Goal: Task Accomplishment & Management: Manage account settings

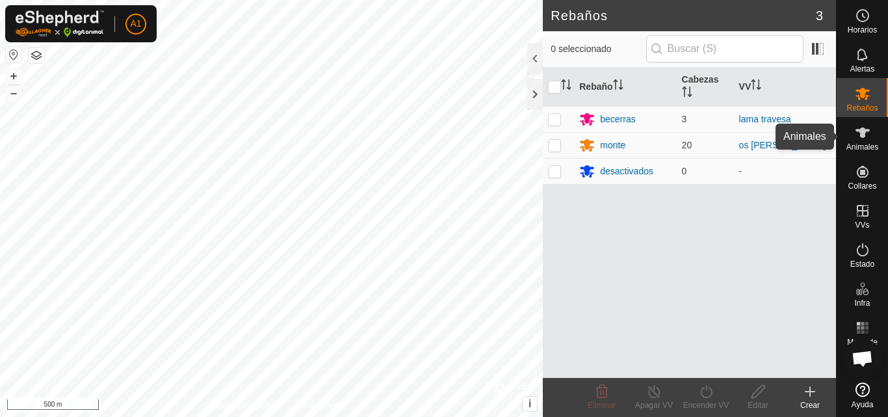
click at [865, 138] on icon at bounding box center [863, 133] width 16 height 16
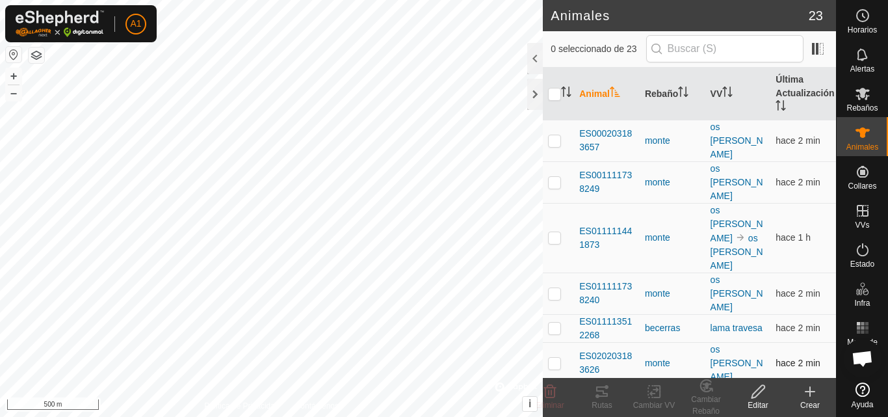
scroll to position [65, 0]
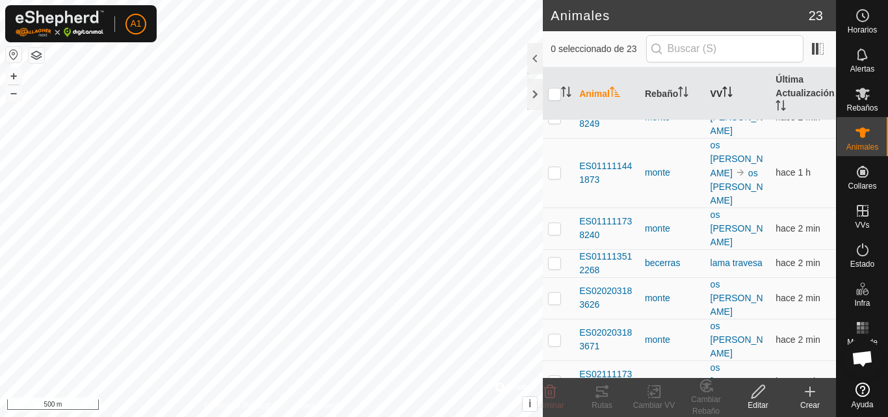
click at [724, 88] on icon "Activar para ordenar" at bounding box center [724, 91] width 1 height 10
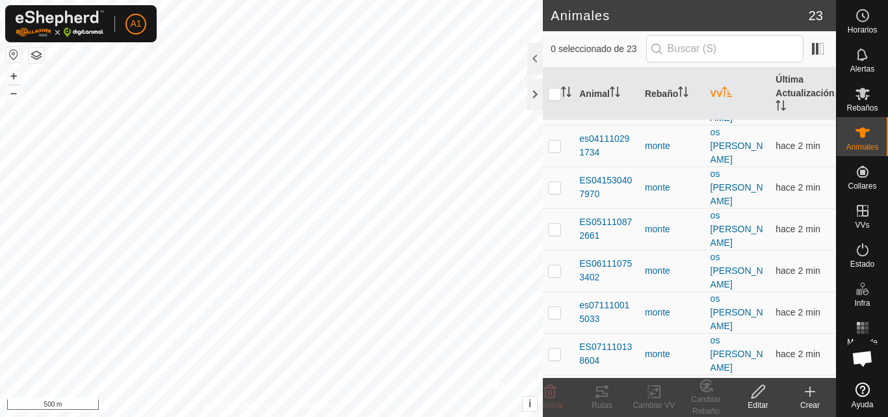
scroll to position [413, 0]
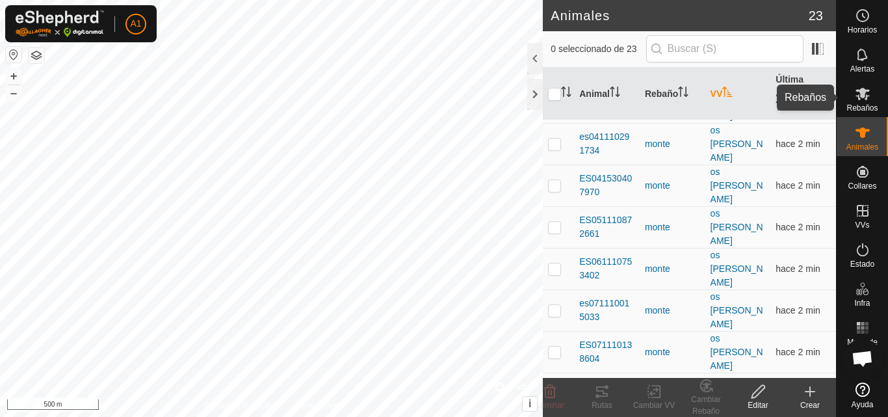
click at [859, 91] on icon at bounding box center [862, 94] width 14 height 12
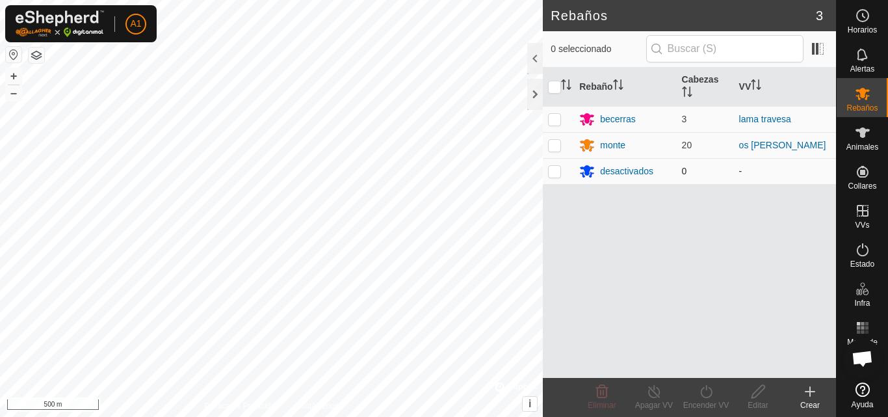
click at [554, 171] on p-checkbox at bounding box center [554, 171] width 13 height 10
click at [599, 391] on icon at bounding box center [602, 392] width 16 height 16
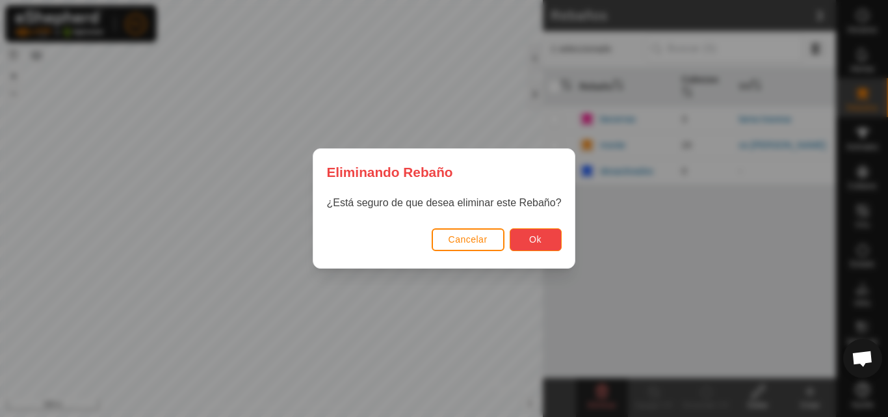
click at [538, 237] on span "Ok" at bounding box center [535, 239] width 12 height 10
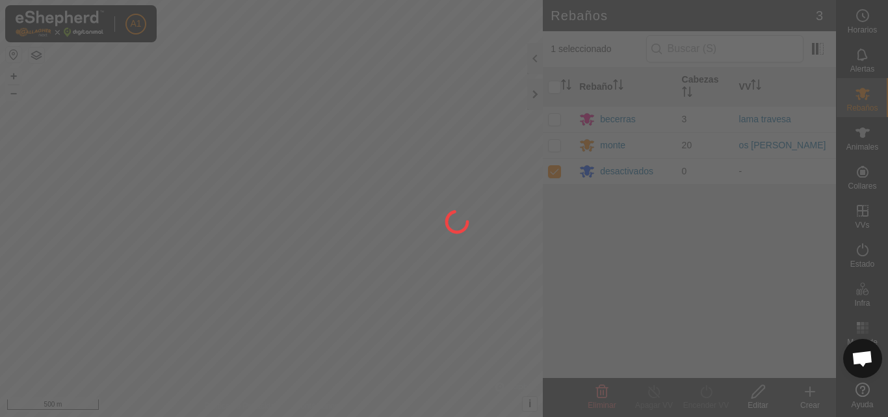
checkbox input "false"
